Goal: Task Accomplishment & Management: Manage account settings

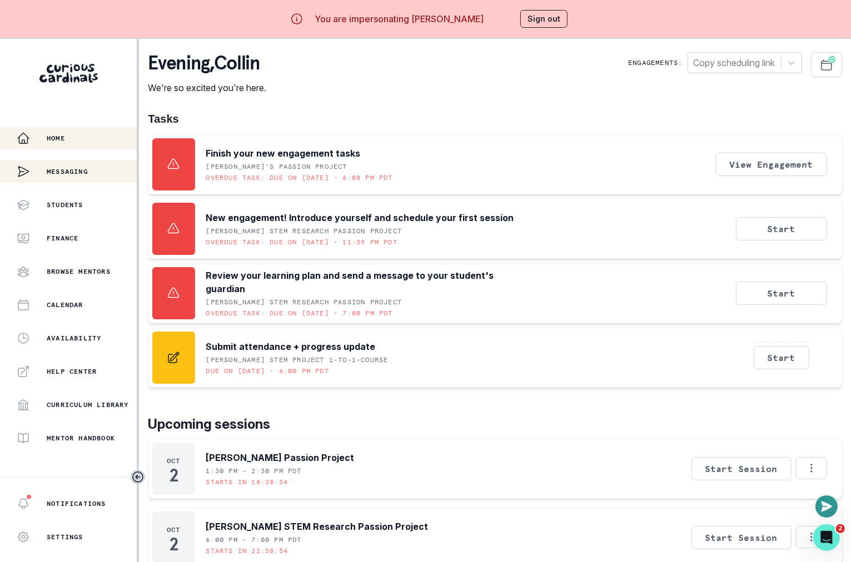
click at [81, 163] on div "Messaging" at bounding box center [52, 172] width 71 height 22
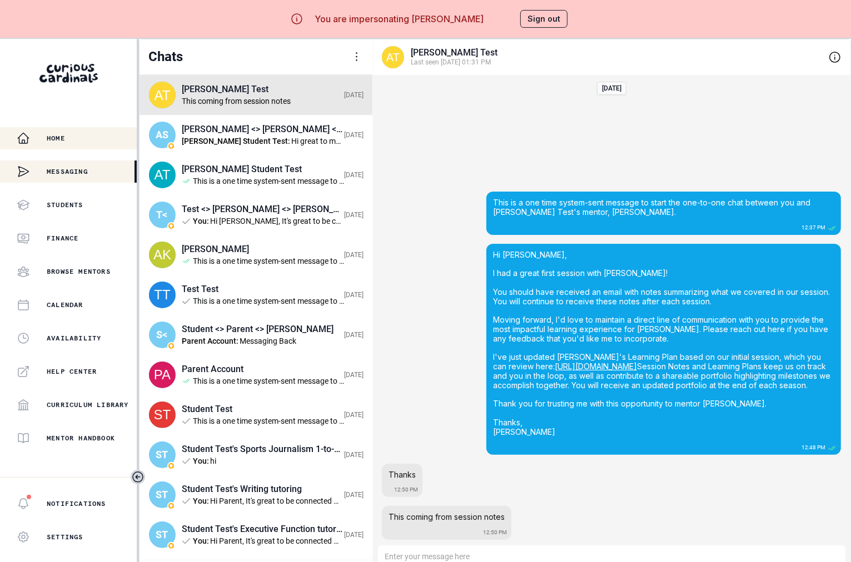
click at [101, 138] on div "Home" at bounding box center [77, 138] width 120 height 13
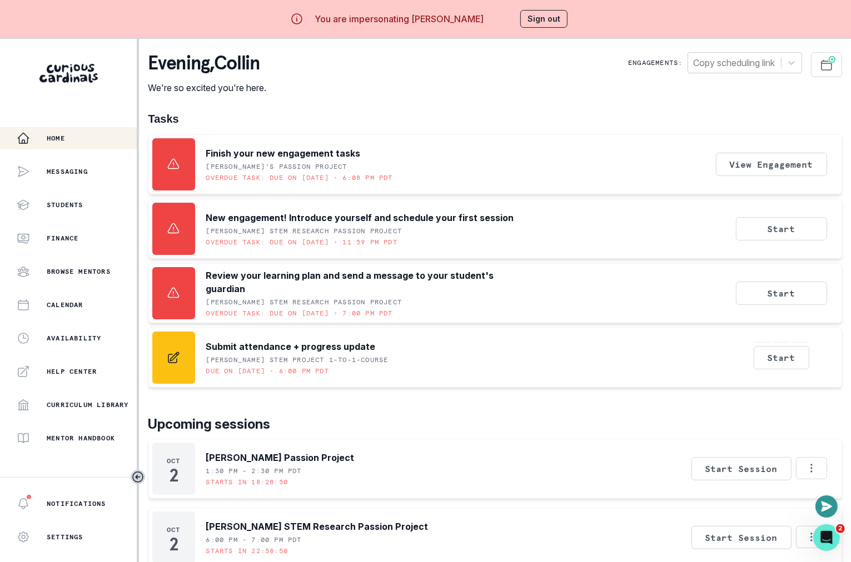
click at [537, 21] on button "Sign out" at bounding box center [543, 19] width 47 height 18
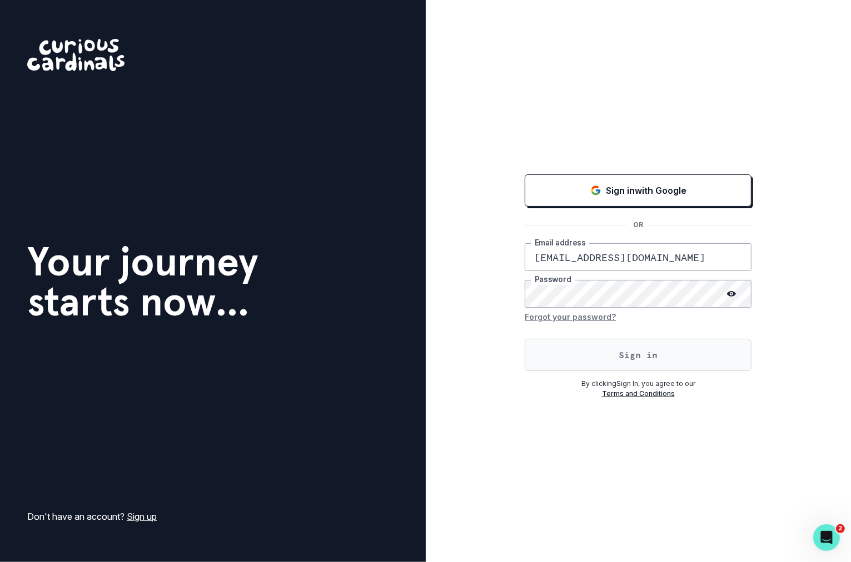
click at [614, 365] on button "Sign in" at bounding box center [638, 355] width 227 height 32
